Goal: Navigation & Orientation: Find specific page/section

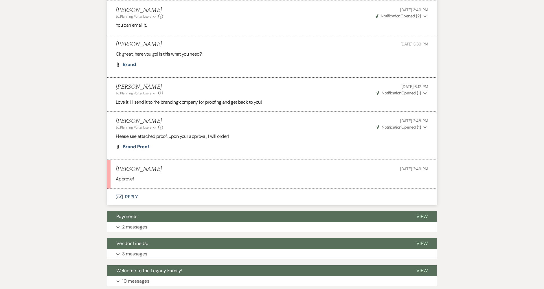
scroll to position [256, 0]
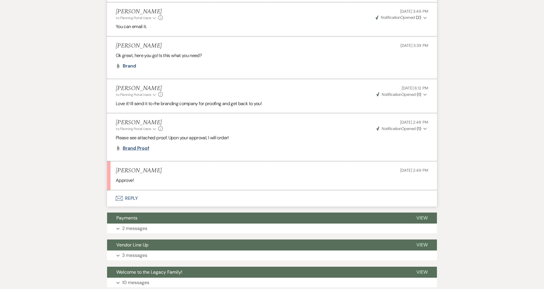
click at [143, 145] on span "Brand proof" at bounding box center [136, 148] width 27 height 6
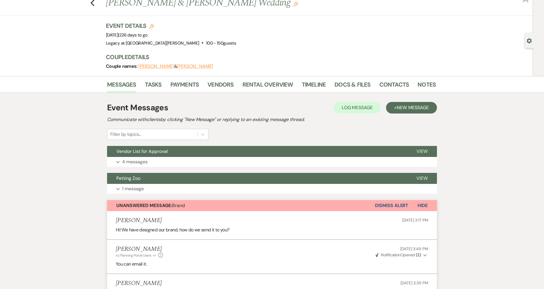
scroll to position [17, 0]
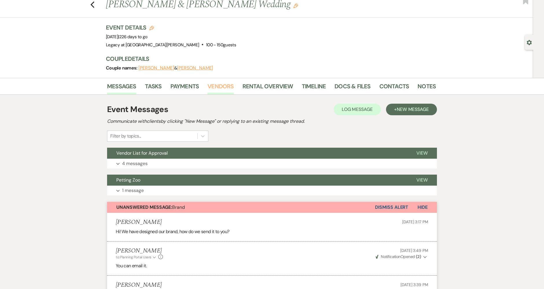
click at [215, 86] on link "Vendors" at bounding box center [220, 88] width 26 height 13
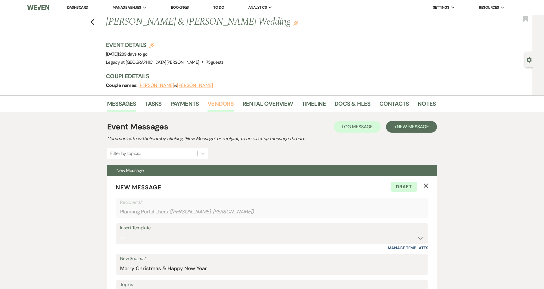
click at [224, 100] on link "Vendors" at bounding box center [220, 105] width 26 height 13
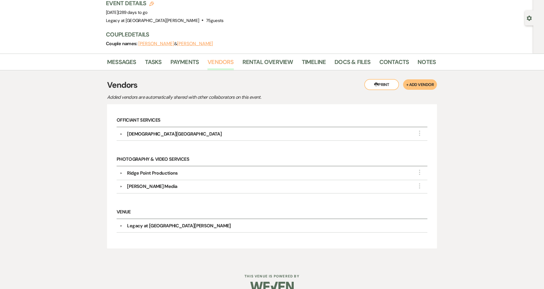
scroll to position [43, 0]
click at [156, 133] on div "[DEMOGRAPHIC_DATA][GEOGRAPHIC_DATA]" at bounding box center [174, 133] width 95 height 7
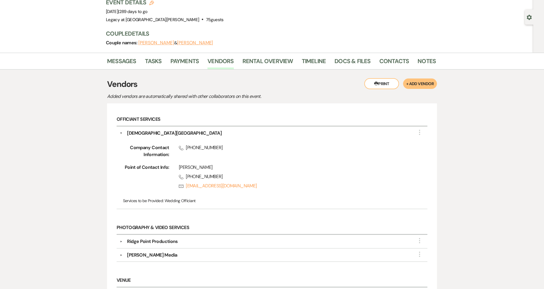
click at [164, 239] on div "Ridge Point Productions" at bounding box center [152, 241] width 51 height 7
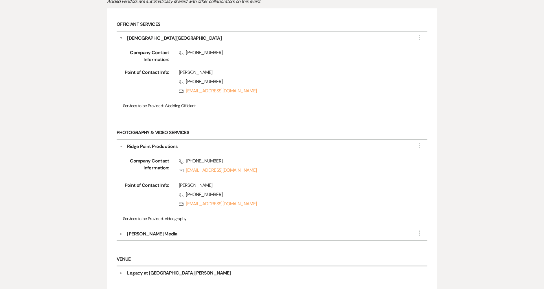
scroll to position [139, 0]
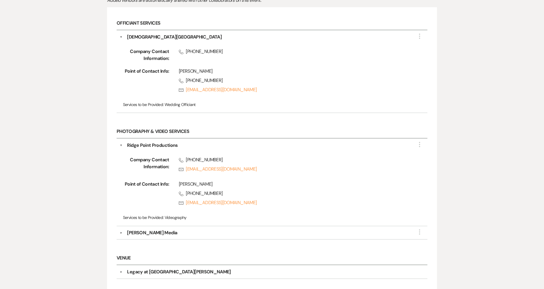
click at [152, 229] on div "[PERSON_NAME] Media" at bounding box center [152, 232] width 50 height 7
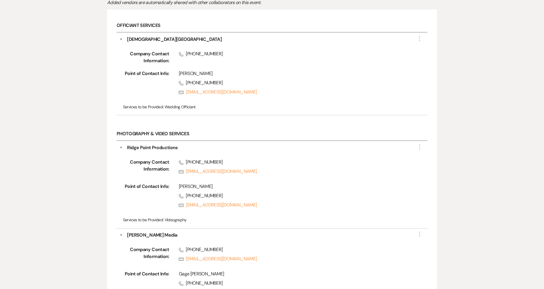
scroll to position [0, 0]
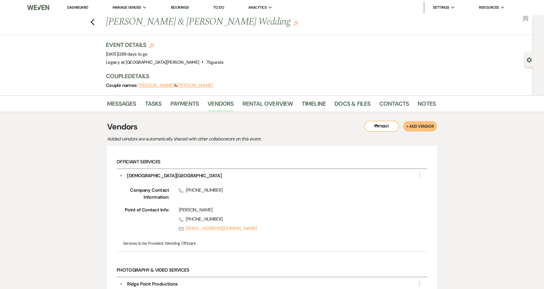
click at [74, 6] on link "Dashboard" at bounding box center [77, 7] width 21 height 5
